Goal: Transaction & Acquisition: Purchase product/service

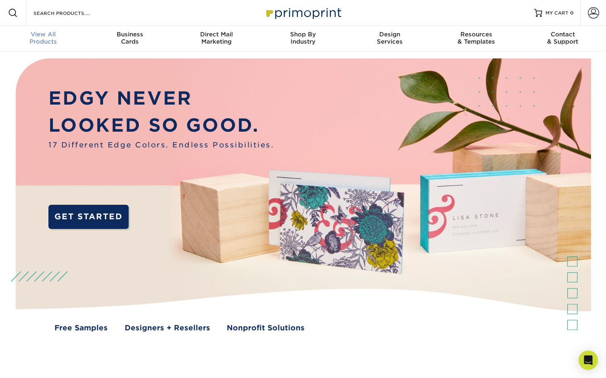
click at [42, 38] on div "View All Products" at bounding box center [43, 38] width 87 height 15
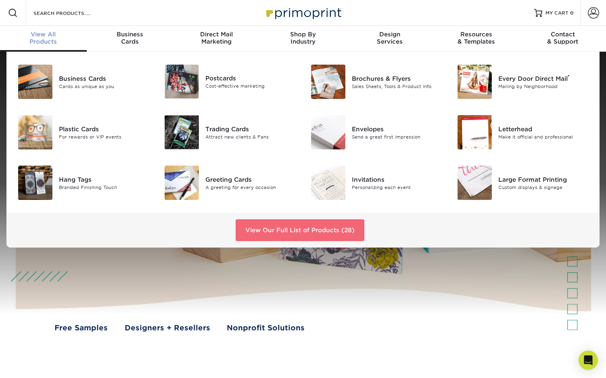
click at [298, 229] on link "View Our Full List of Products (28)" at bounding box center [300, 230] width 129 height 22
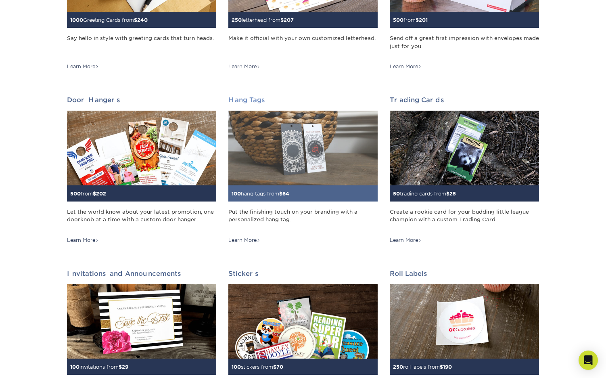
scroll to position [567, 0]
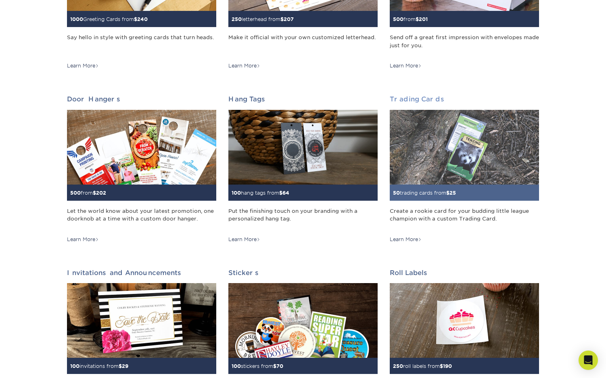
click at [416, 184] on div "50 trading cards from $ 25" at bounding box center [464, 192] width 149 height 16
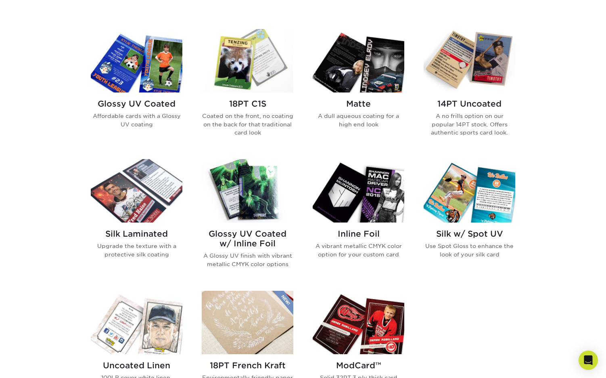
scroll to position [378, 0]
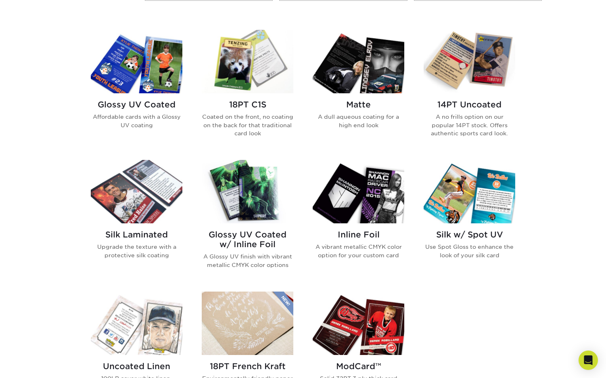
click at [138, 69] on img at bounding box center [137, 61] width 92 height 63
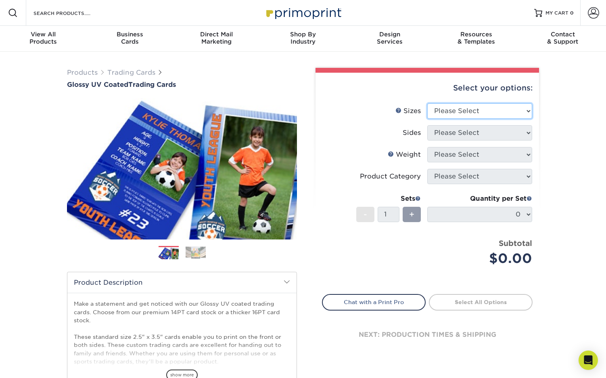
select select "2.50x3.50"
select select "13abbda7-1d64-4f25-8bb2-c179b224825d"
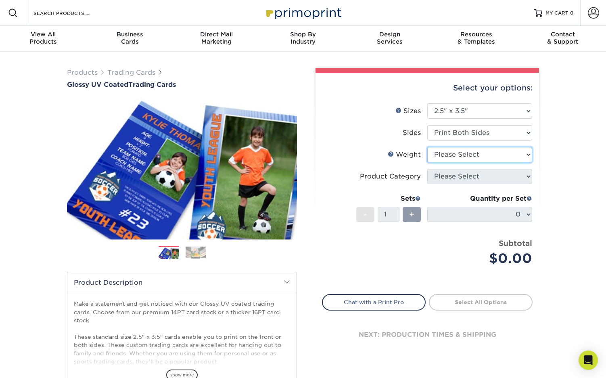
select select "16PT"
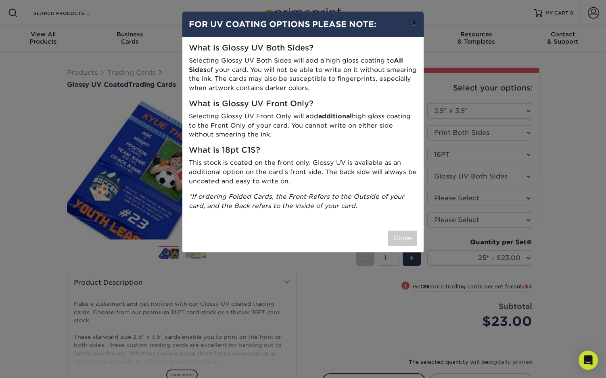
click at [410, 25] on button "×" at bounding box center [414, 23] width 19 height 23
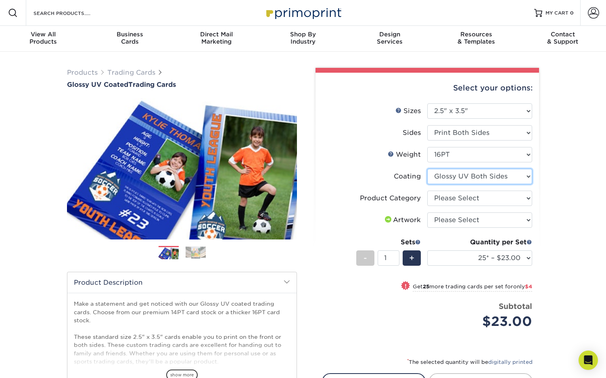
select select "1e8116af-acfc-44b1-83dc-8181aa338834"
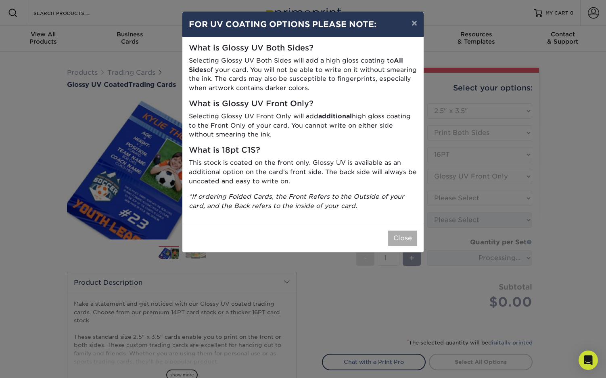
click at [406, 234] on button "Close" at bounding box center [402, 237] width 29 height 15
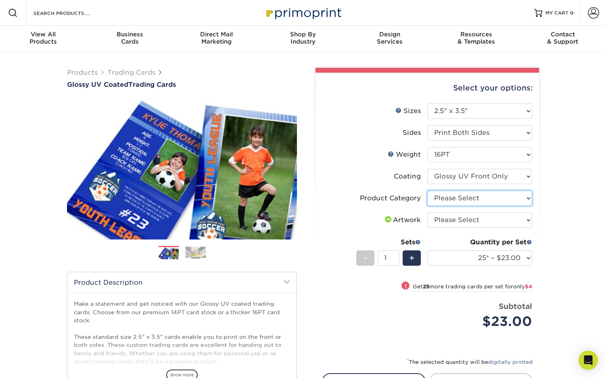
select select "c2f9bce9-36c2-409d-b101-c29d9d031e18"
select select "upload"
click at [530, 241] on span at bounding box center [529, 242] width 6 height 6
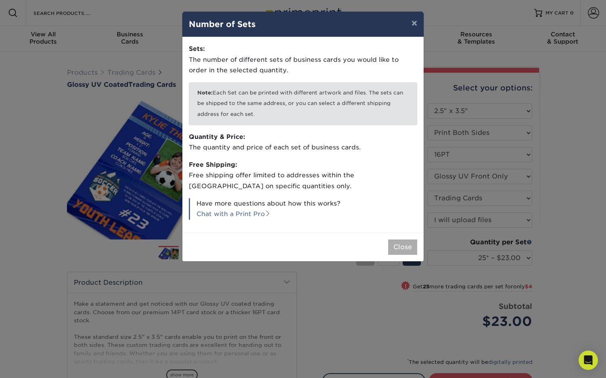
click at [401, 242] on button "Close" at bounding box center [402, 246] width 29 height 15
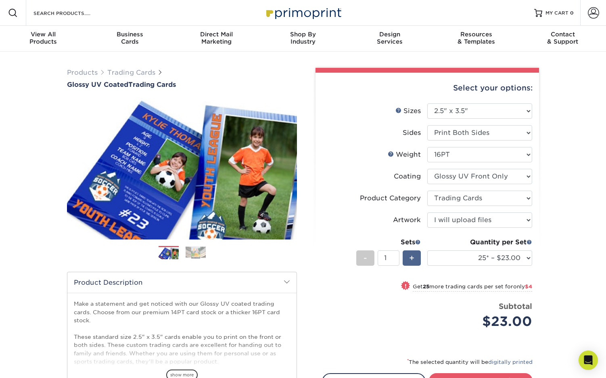
click at [414, 258] on span "+" at bounding box center [411, 258] width 5 height 12
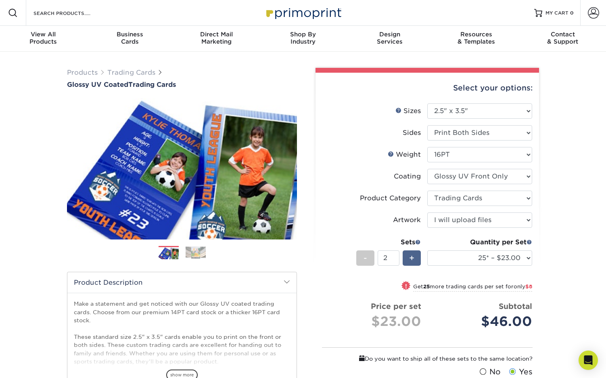
click at [414, 258] on span "+" at bounding box center [411, 258] width 5 height 12
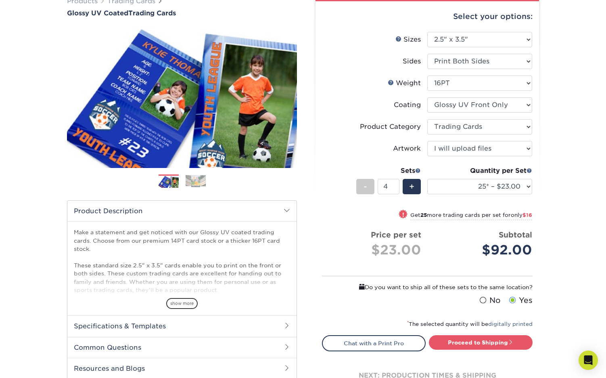
scroll to position [72, 0]
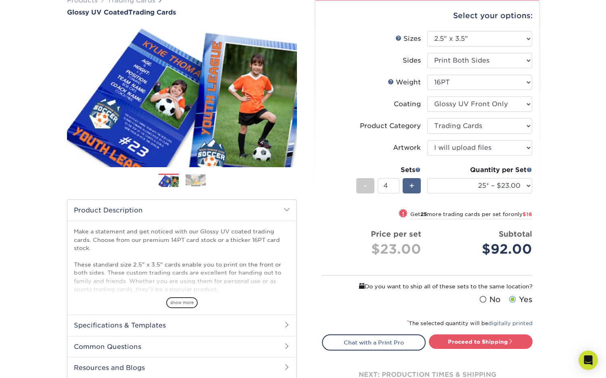
click at [405, 188] on div "+" at bounding box center [412, 185] width 18 height 15
click at [405, 183] on div "+" at bounding box center [412, 185] width 18 height 15
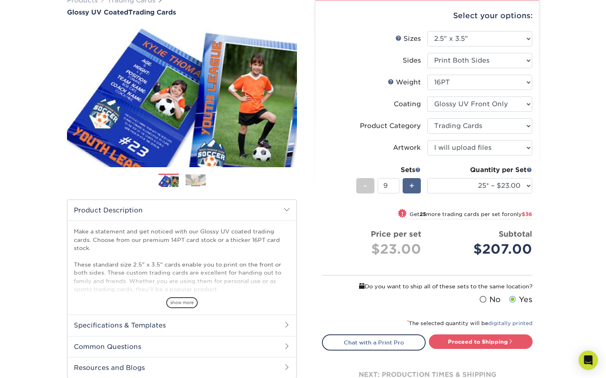
click at [405, 183] on div "+" at bounding box center [412, 185] width 18 height 15
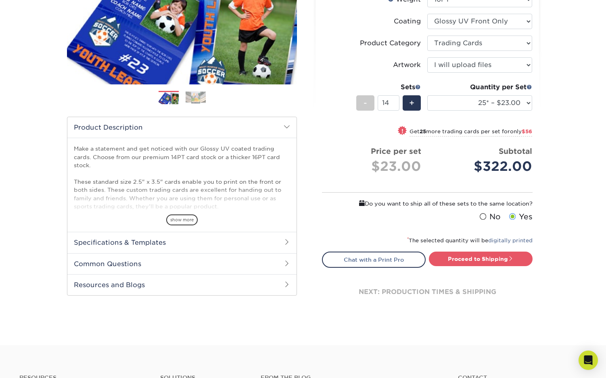
scroll to position [160, 0]
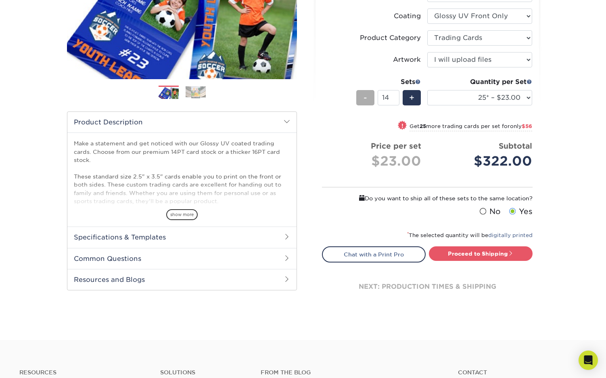
click at [364, 101] on span "-" at bounding box center [365, 98] width 4 height 12
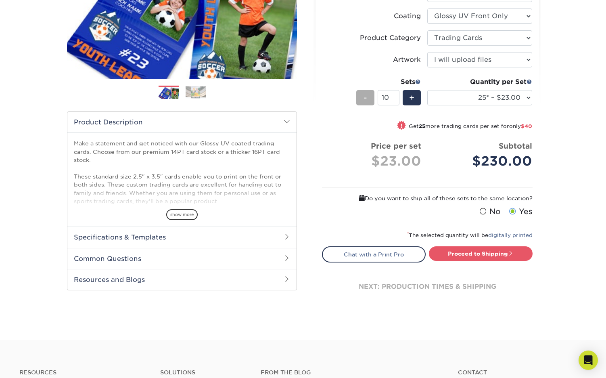
type input "9"
click at [271, 255] on h2 "Common Questions" at bounding box center [181, 258] width 229 height 21
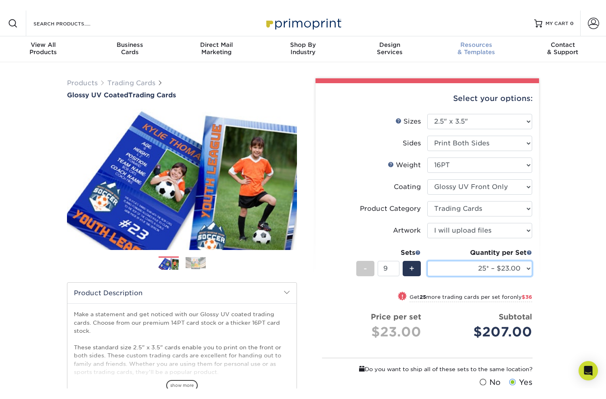
scroll to position [0, 0]
